Goal: Transaction & Acquisition: Purchase product/service

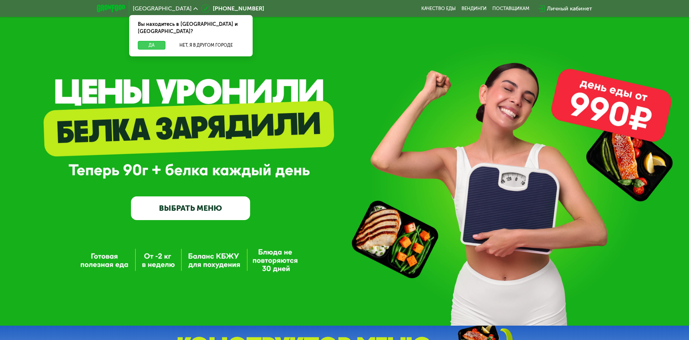
click at [151, 41] on button "Да" at bounding box center [152, 45] width 28 height 9
click at [146, 8] on span "[GEOGRAPHIC_DATA]" at bounding box center [162, 9] width 59 height 6
click at [206, 41] on button "Нет, я в другом городе" at bounding box center [206, 45] width 76 height 9
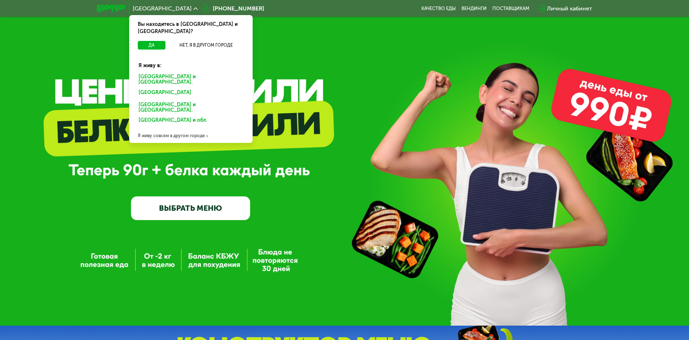
click at [191, 88] on div "Санкт-Петербурге и обл." at bounding box center [190, 93] width 112 height 11
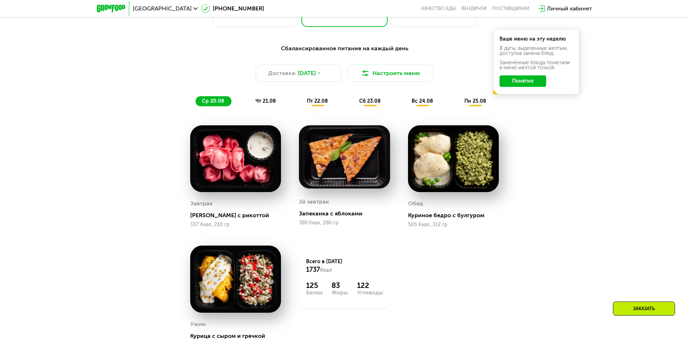
scroll to position [502, 0]
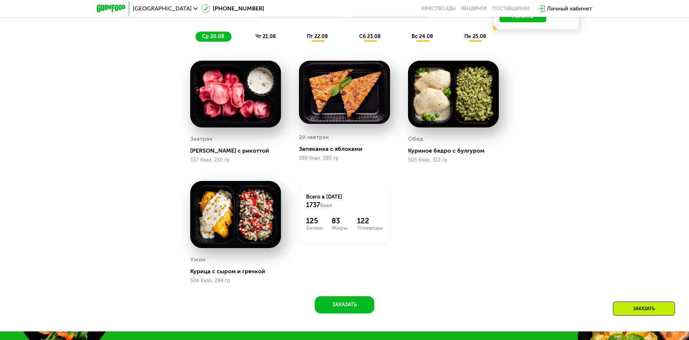
click at [213, 36] on span "ср 20.08" at bounding box center [213, 36] width 22 height 6
click at [266, 36] on span "чт 21.08" at bounding box center [266, 36] width 20 height 6
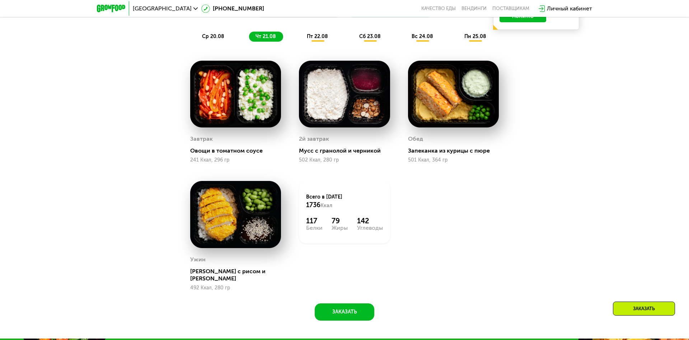
click at [318, 36] on span "пт 22.08" at bounding box center [317, 36] width 21 height 6
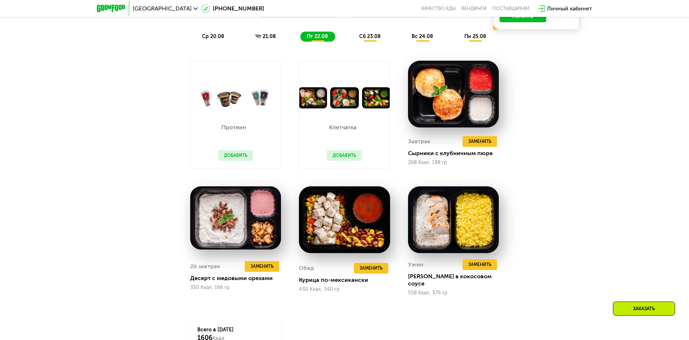
click at [370, 36] on span "сб 23.08" at bounding box center [370, 36] width 22 height 6
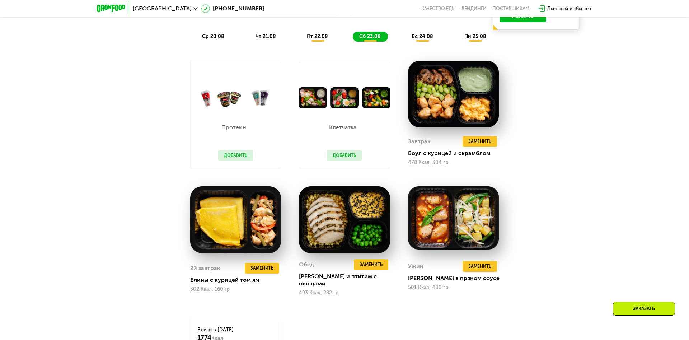
click at [423, 36] on span "вс 24.08" at bounding box center [423, 36] width 22 height 6
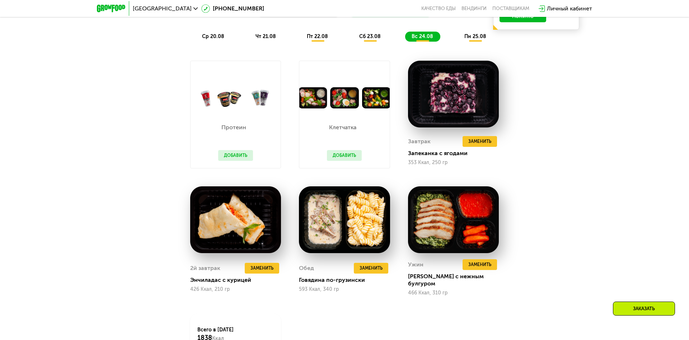
click at [476, 36] on span "пн 25.08" at bounding box center [475, 36] width 22 height 6
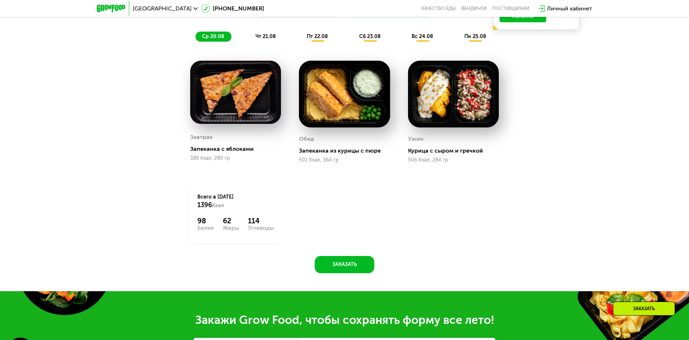
click at [213, 36] on span "ср 20.08" at bounding box center [213, 36] width 22 height 6
click at [266, 36] on span "чт 21.08" at bounding box center [266, 36] width 20 height 6
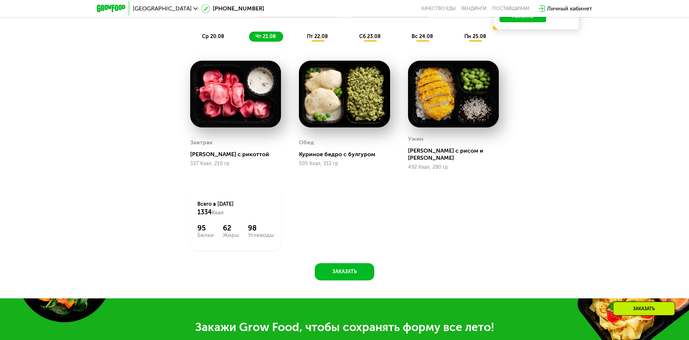
click at [318, 36] on span "пт 22.08" at bounding box center [317, 36] width 21 height 6
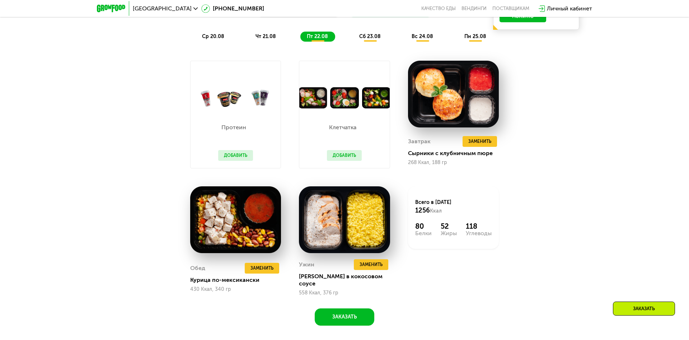
click at [370, 36] on span "сб 23.08" at bounding box center [370, 36] width 22 height 6
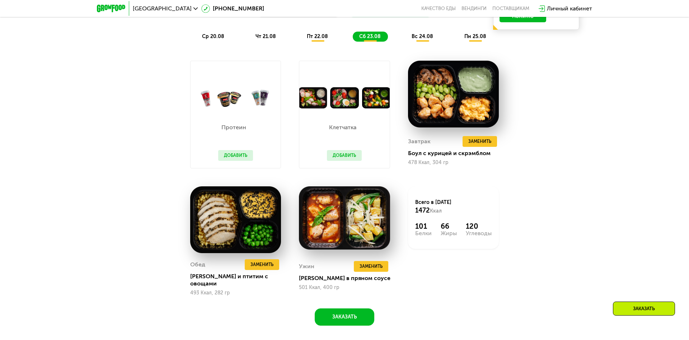
click at [423, 36] on span "вс 24.08" at bounding box center [423, 36] width 22 height 6
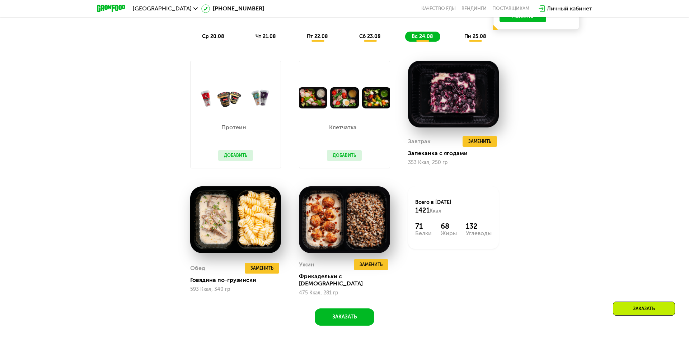
click at [476, 36] on span "пн 25.08" at bounding box center [475, 36] width 22 height 6
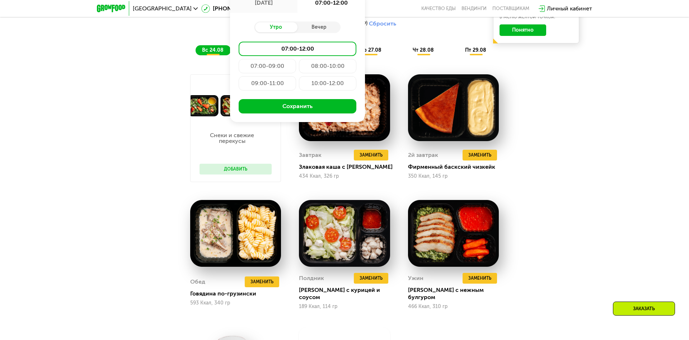
type input "**********"
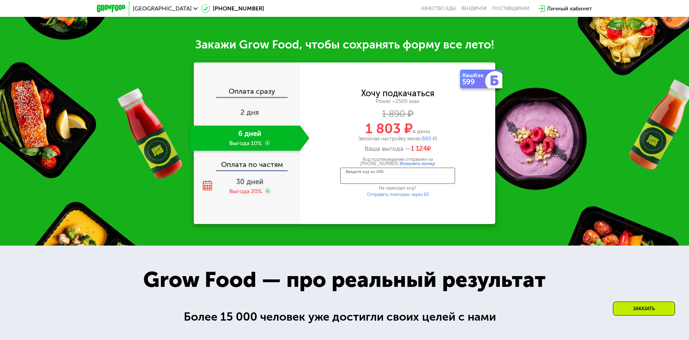
scroll to position [969, 0]
type input "****"
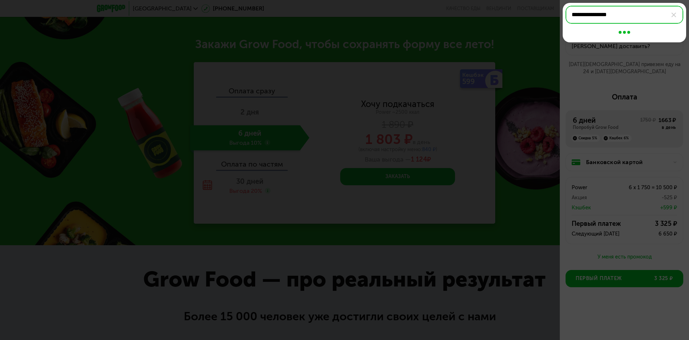
type input "**********"
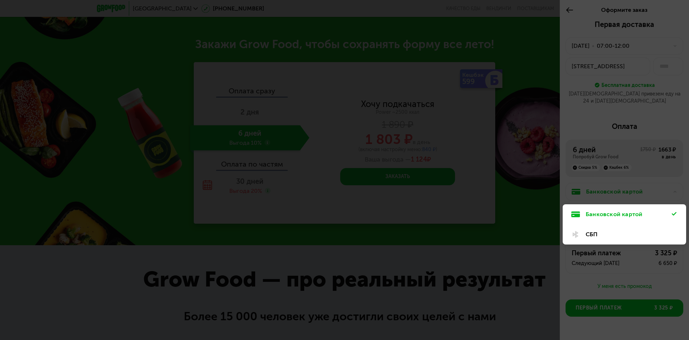
scroll to position [11, 0]
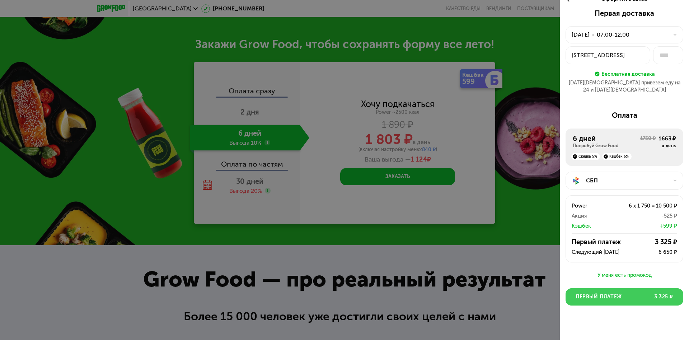
click at [624, 290] on button "Первый платеж 3 325 ₽" at bounding box center [625, 296] width 118 height 17
